Goal: Task Accomplishment & Management: Use online tool/utility

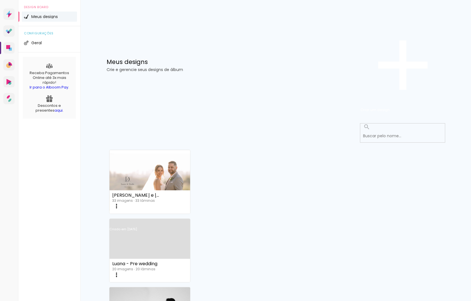
click at [190, 221] on link "Criado em [DATE]" at bounding box center [149, 237] width 81 height 32
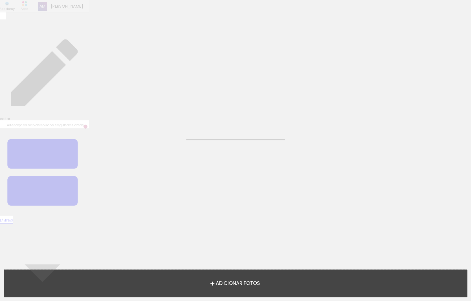
click at [231, 108] on neon-animated-pages "Confirmar Cancelar" at bounding box center [235, 150] width 471 height 301
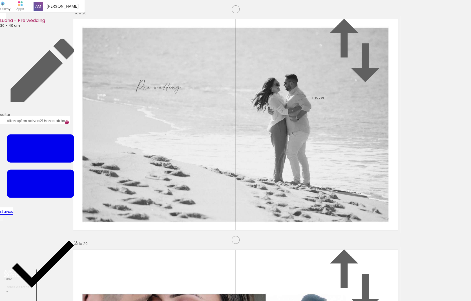
scroll to position [897, 0]
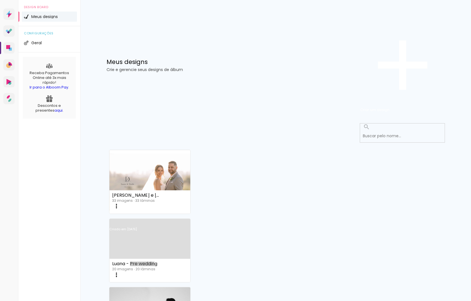
drag, startPoint x: 242, startPoint y: 127, endPoint x: 246, endPoint y: 128, distance: 3.7
click at [162, 262] on div "Luana - Pre wedding" at bounding box center [136, 264] width 49 height 5
click at [120, 203] on iron-icon at bounding box center [116, 206] width 7 height 7
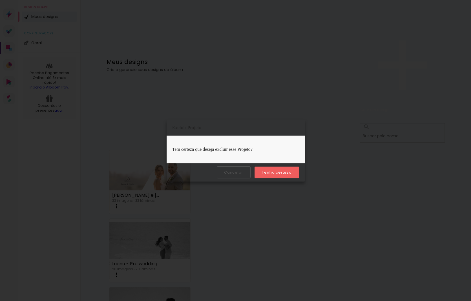
click at [0, 0] on slot "Tenho certeza" at bounding box center [0, 0] width 0 height 0
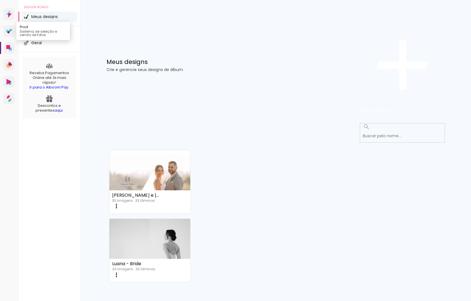
click at [9, 34] on icon at bounding box center [9, 30] width 7 height 5
click at [390, 107] on span "Criar um design" at bounding box center [374, 109] width 29 height 5
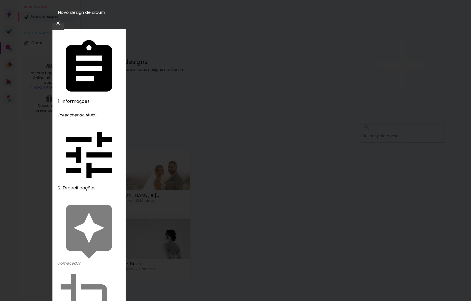
type input "Luana e Danilo - Pre wedding"
type paper-input "Luana e Danilo - Pre wedding"
click at [0, 0] on slot "Avançar" at bounding box center [0, 0] width 0 height 0
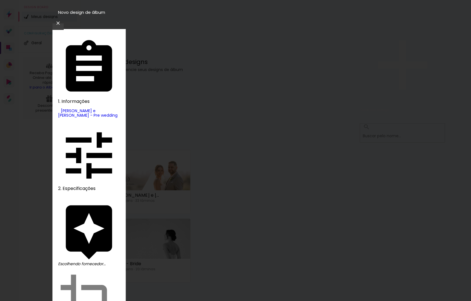
click at [0, 0] on slot "Tamanho Livre" at bounding box center [0, 0] width 0 height 0
click at [0, 0] on slot "Avançar" at bounding box center [0, 0] width 0 height 0
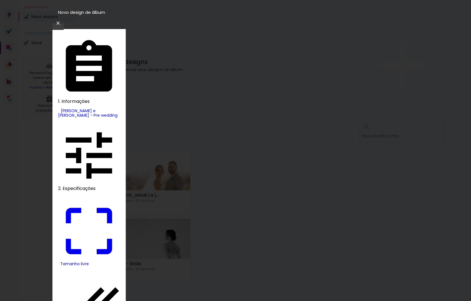
drag, startPoint x: 140, startPoint y: 162, endPoint x: 124, endPoint y: 162, distance: 16.4
drag, startPoint x: 135, startPoint y: 162, endPoint x: 129, endPoint y: 162, distance: 5.9
type input "40"
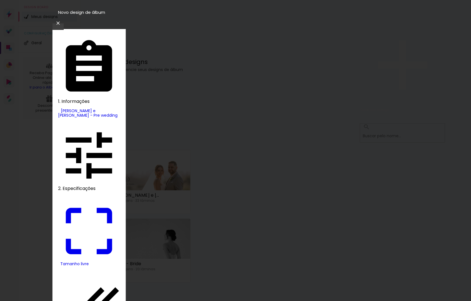
type paper-input "40"
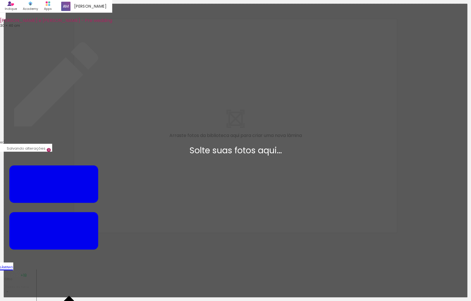
scroll to position [7, 0]
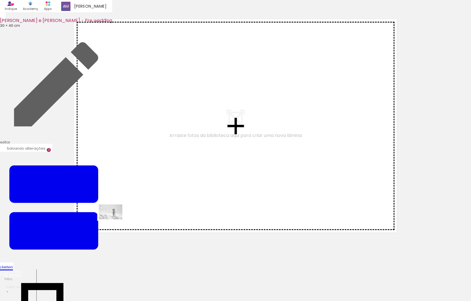
drag, startPoint x: 54, startPoint y: 282, endPoint x: 115, endPoint y: 220, distance: 86.5
click at [115, 220] on quentale-workspace at bounding box center [235, 150] width 471 height 301
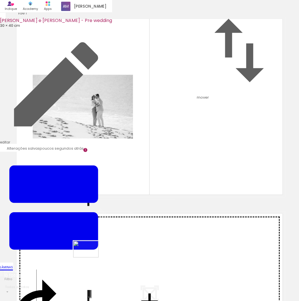
drag, startPoint x: 89, startPoint y: 280, endPoint x: 90, endPoint y: 258, distance: 22.9
click at [90, 258] on quentale-workspace at bounding box center [149, 150] width 299 height 301
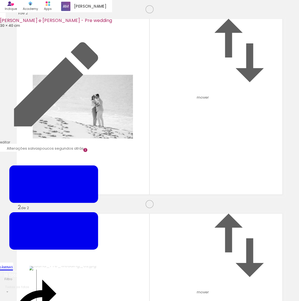
scroll to position [183, 0]
drag, startPoint x: 118, startPoint y: 280, endPoint x: 118, endPoint y: 263, distance: 17.2
click at [118, 263] on quentale-workspace at bounding box center [149, 150] width 299 height 301
drag, startPoint x: 145, startPoint y: 282, endPoint x: 146, endPoint y: 270, distance: 13.0
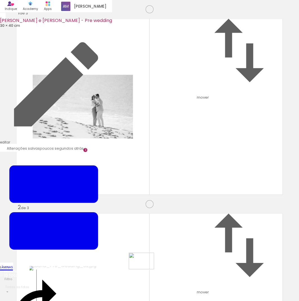
drag, startPoint x: 152, startPoint y: 287, endPoint x: 152, endPoint y: 266, distance: 20.3
drag, startPoint x: 154, startPoint y: 284, endPoint x: 153, endPoint y: 262, distance: 22.0
click at [153, 262] on quentale-workspace at bounding box center [149, 150] width 299 height 301
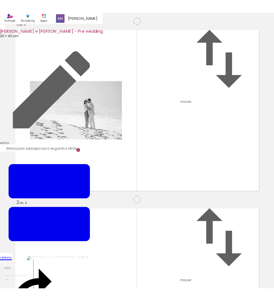
scroll to position [573, 0]
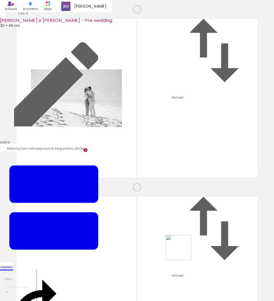
drag, startPoint x: 183, startPoint y: 257, endPoint x: 183, endPoint y: 252, distance: 5.4
click at [183, 252] on quentale-workspace at bounding box center [137, 150] width 274 height 301
drag, startPoint x: 209, startPoint y: 279, endPoint x: 207, endPoint y: 257, distance: 22.1
click at [207, 257] on quentale-workspace at bounding box center [137, 150] width 274 height 301
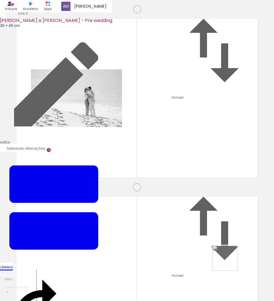
drag, startPoint x: 242, startPoint y: 284, endPoint x: 249, endPoint y: 275, distance: 10.8
click at [228, 261] on quentale-workspace at bounding box center [137, 150] width 274 height 301
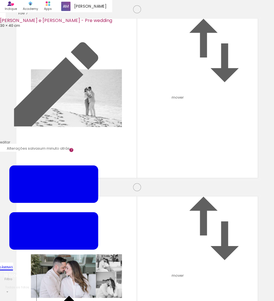
scroll to position [0, 154]
drag, startPoint x: 129, startPoint y: 282, endPoint x: 130, endPoint y: 256, distance: 26.0
click at [130, 256] on quentale-workspace at bounding box center [137, 150] width 274 height 301
drag, startPoint x: 160, startPoint y: 283, endPoint x: 160, endPoint y: 261, distance: 22.0
click at [160, 261] on quentale-workspace at bounding box center [137, 150] width 274 height 301
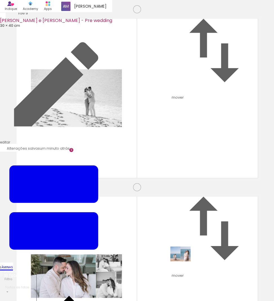
drag, startPoint x: 188, startPoint y: 283, endPoint x: 185, endPoint y: 262, distance: 20.8
click at [185, 262] on quentale-workspace at bounding box center [137, 150] width 274 height 301
drag, startPoint x: 216, startPoint y: 285, endPoint x: 211, endPoint y: 264, distance: 21.7
click at [211, 264] on quentale-workspace at bounding box center [137, 150] width 274 height 301
drag, startPoint x: 246, startPoint y: 287, endPoint x: 228, endPoint y: 261, distance: 31.4
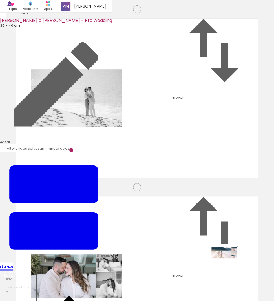
click at [228, 261] on quentale-workspace at bounding box center [137, 150] width 274 height 301
drag, startPoint x: 146, startPoint y: 284, endPoint x: 143, endPoint y: 255, distance: 30.0
click at [143, 255] on quentale-workspace at bounding box center [137, 150] width 274 height 301
drag, startPoint x: 185, startPoint y: 281, endPoint x: 179, endPoint y: 260, distance: 21.8
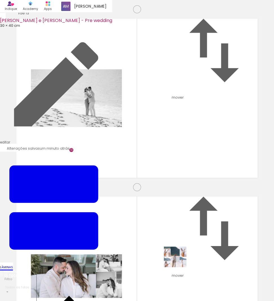
click at [179, 260] on quentale-workspace at bounding box center [137, 150] width 274 height 301
drag, startPoint x: 204, startPoint y: 282, endPoint x: 213, endPoint y: 271, distance: 14.2
click at [192, 258] on quentale-workspace at bounding box center [137, 150] width 274 height 301
drag, startPoint x: 235, startPoint y: 286, endPoint x: 208, endPoint y: 264, distance: 34.7
click at [208, 264] on quentale-workspace at bounding box center [137, 150] width 274 height 301
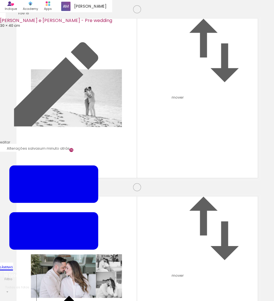
scroll to position [0, 342]
drag, startPoint x: 220, startPoint y: 282, endPoint x: 205, endPoint y: 252, distance: 33.5
click at [205, 252] on quentale-workspace at bounding box center [137, 150] width 274 height 301
drag, startPoint x: 246, startPoint y: 279, endPoint x: 229, endPoint y: 258, distance: 27.1
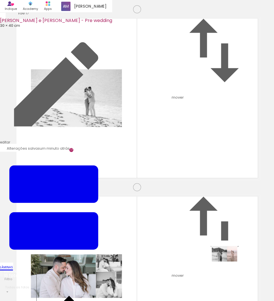
click at [229, 258] on quentale-workspace at bounding box center [137, 150] width 274 height 301
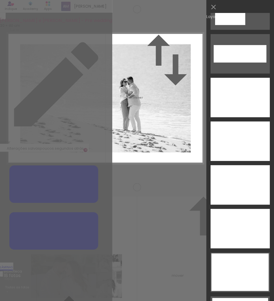
scroll to position [2071, 0]
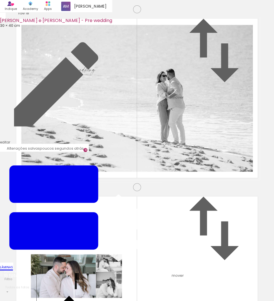
scroll to position [25, 0]
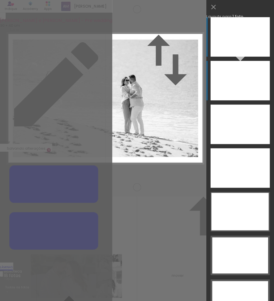
scroll to position [0, 0]
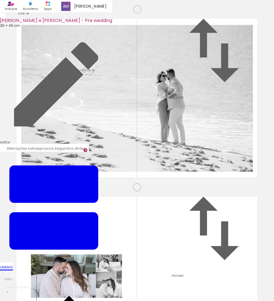
scroll to position [165, 0]
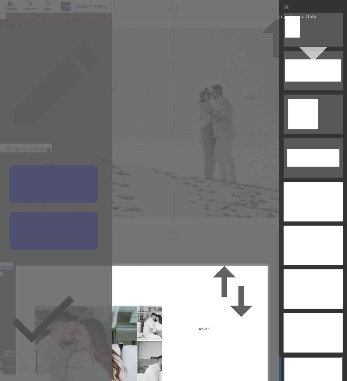
scroll to position [2011, 0]
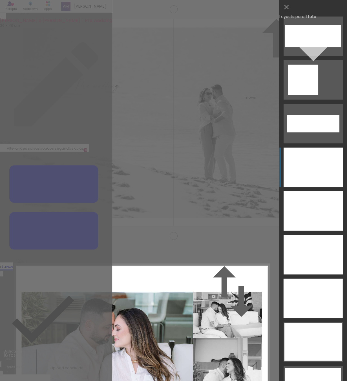
click at [317, 191] on div at bounding box center [313, 210] width 59 height 39
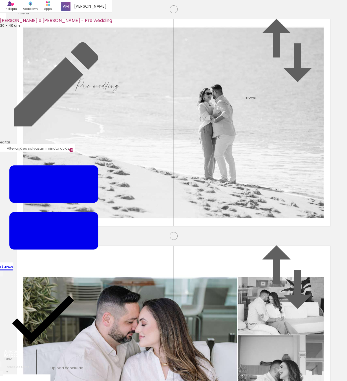
scroll to position [469, 0]
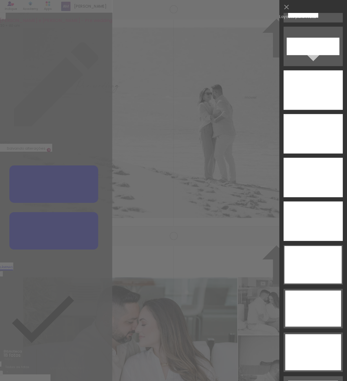
scroll to position [2119, 0]
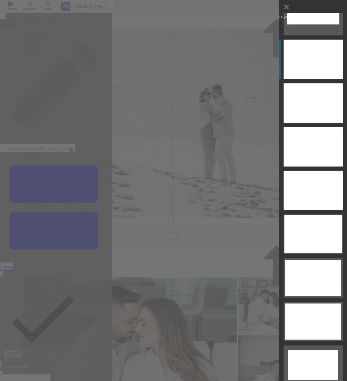
click at [301, 83] on div at bounding box center [313, 102] width 59 height 39
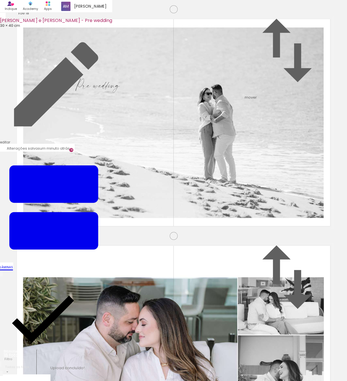
scroll to position [632, 0]
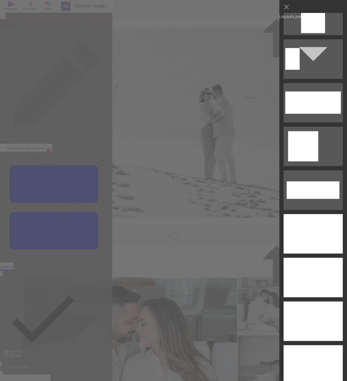
scroll to position [1952, 0]
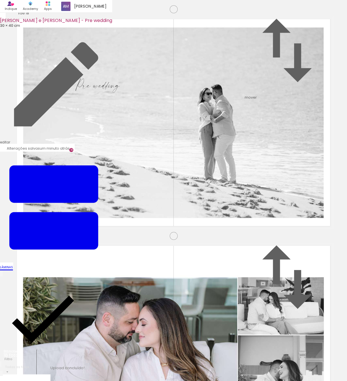
scroll to position [1009, 0]
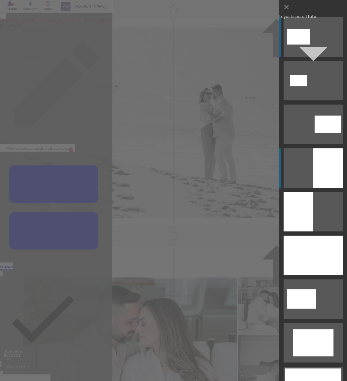
scroll to position [0, 0]
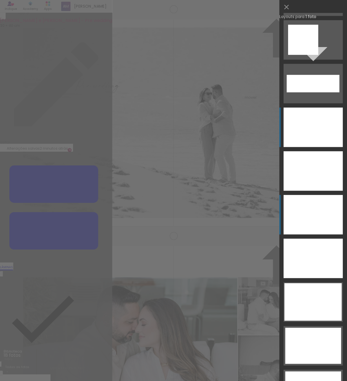
scroll to position [2049, 0]
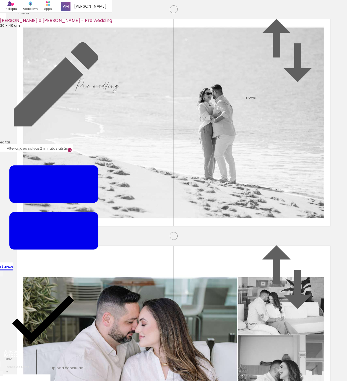
scroll to position [1131, 0]
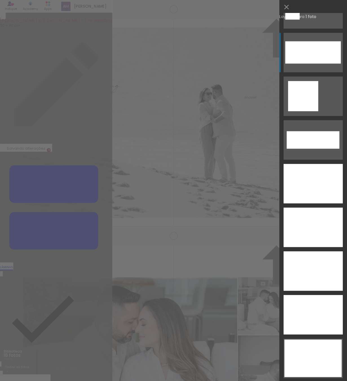
scroll to position [2018, 0]
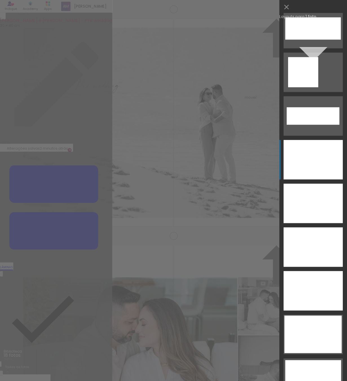
click at [305, 227] on div at bounding box center [313, 246] width 59 height 39
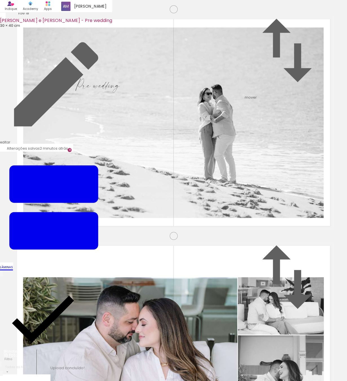
scroll to position [1328, 0]
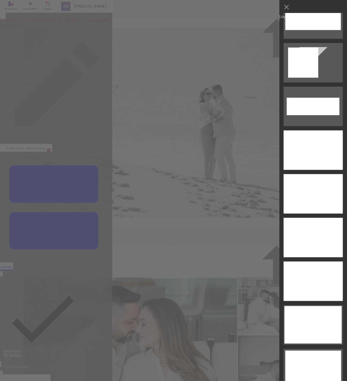
scroll to position [2101, 0]
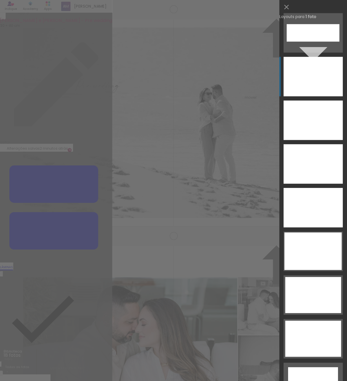
click at [324, 144] on div at bounding box center [313, 163] width 59 height 39
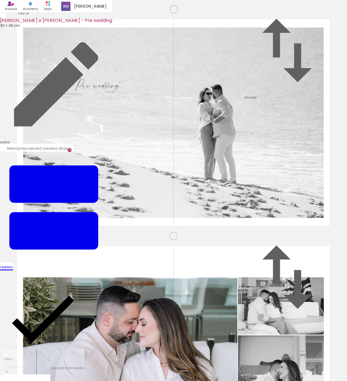
scroll to position [1543, 0]
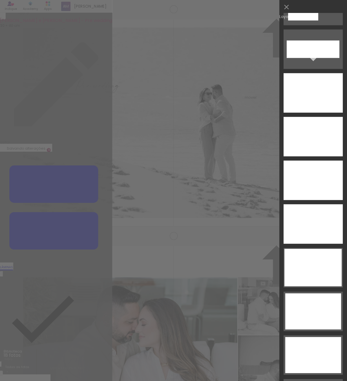
scroll to position [2100, 0]
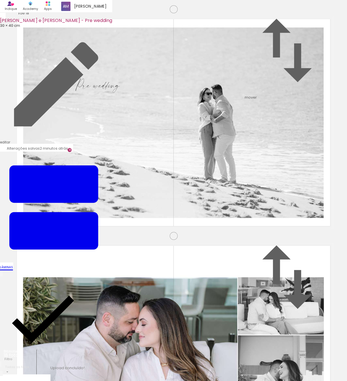
scroll to position [1853, 0]
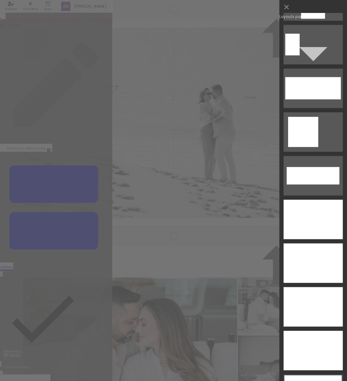
scroll to position [1992, 0]
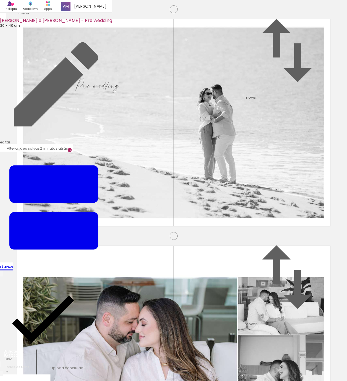
scroll to position [2134, 0]
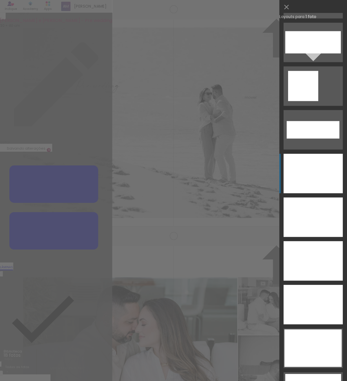
click at [302, 241] on div at bounding box center [313, 260] width 59 height 39
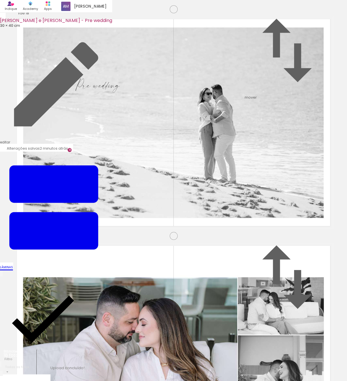
drag, startPoint x: 161, startPoint y: 166, endPoint x: 164, endPoint y: 166, distance: 3.1
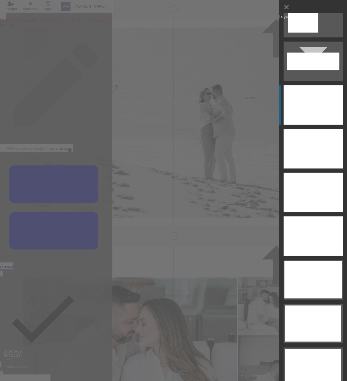
click at [316, 129] on div at bounding box center [313, 148] width 59 height 39
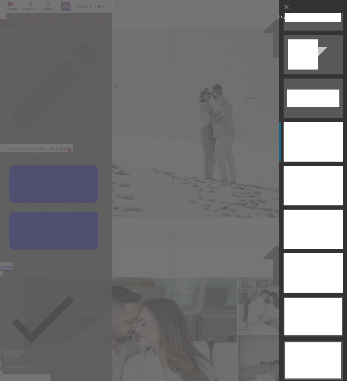
click at [326, 166] on div at bounding box center [313, 185] width 59 height 39
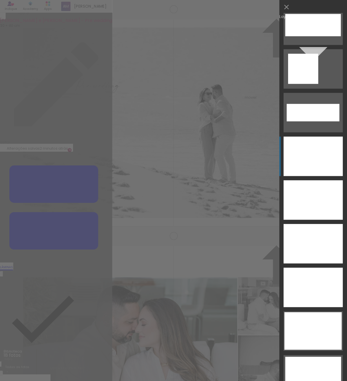
click at [320, 180] on div at bounding box center [313, 199] width 59 height 39
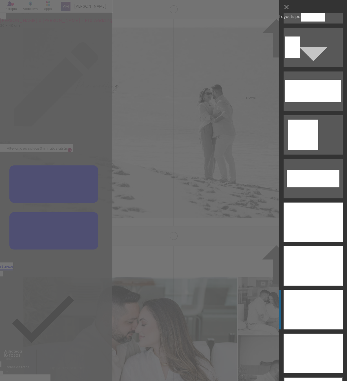
click at [296, 246] on div at bounding box center [313, 265] width 59 height 39
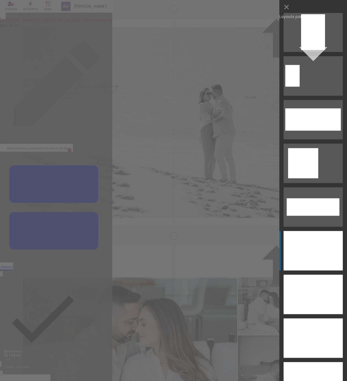
click at [312, 275] on div at bounding box center [313, 294] width 59 height 39
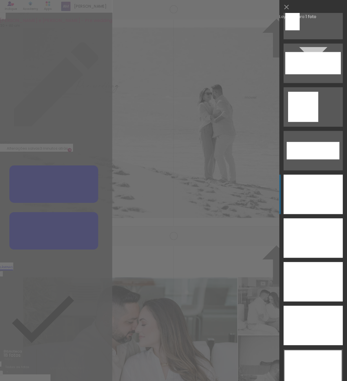
click at [306, 182] on div at bounding box center [313, 193] width 59 height 39
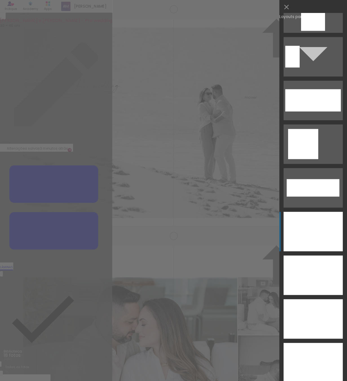
click at [321, 255] on div at bounding box center [313, 274] width 59 height 39
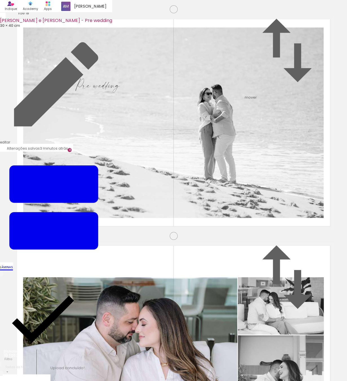
click at [31, 301] on span "Finalizar" at bounding box center [23, 379] width 16 height 6
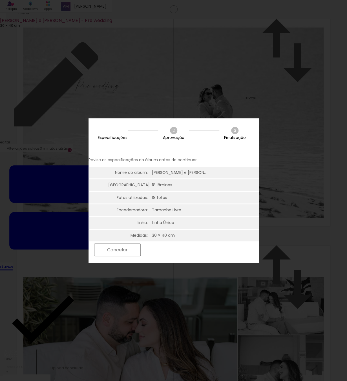
click at [0, 0] on slot "Próximo" at bounding box center [0, 0] width 0 height 0
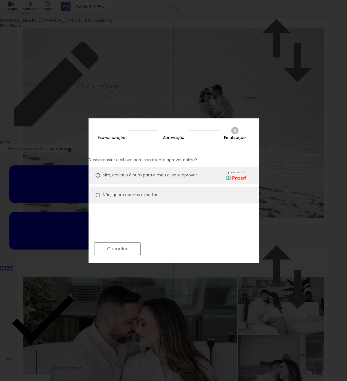
click at [141, 251] on paper-button "Cancelar" at bounding box center [117, 248] width 47 height 13
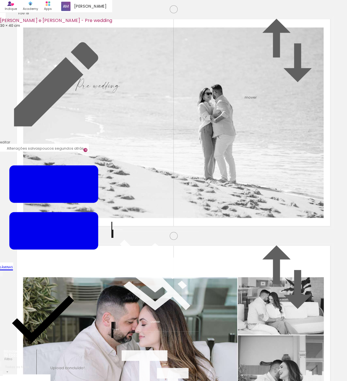
click at [31, 301] on span "Finalizar" at bounding box center [23, 379] width 16 height 6
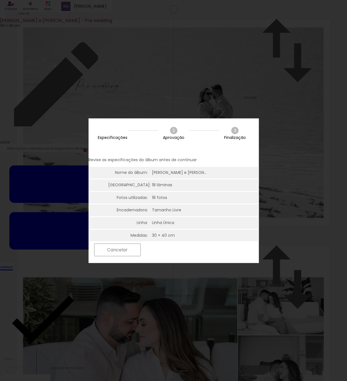
click at [0, 0] on slot "Próximo" at bounding box center [0, 0] width 0 height 0
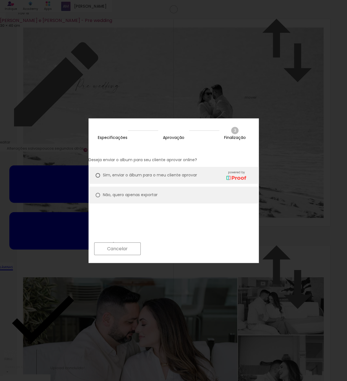
click at [0, 0] on slot "Próximo" at bounding box center [0, 0] width 0 height 0
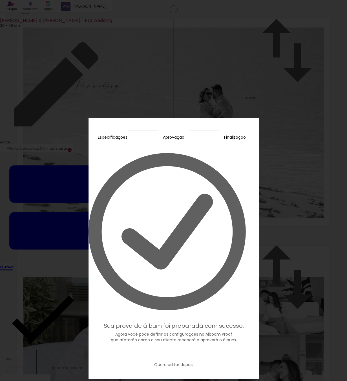
click at [188, 301] on paper-button "Editar prova" at bounding box center [174, 353] width 56 height 12
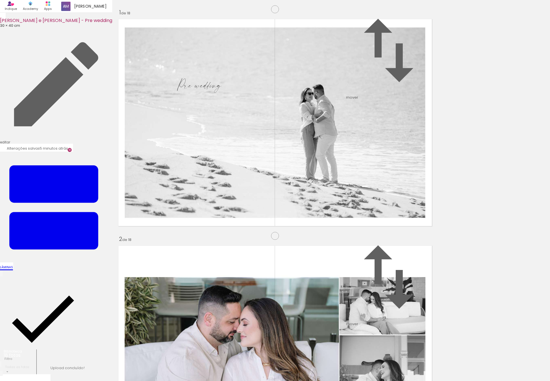
scroll to position [0, 67]
